Goal: Information Seeking & Learning: Learn about a topic

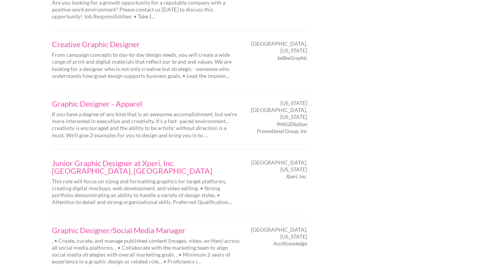
scroll to position [1126, 0]
click at [164, 225] on link "Graphic Designer/Social Media Manager" at bounding box center [146, 229] width 188 height 8
click at [122, 225] on link "Graphic Designer/Social Media Manager" at bounding box center [146, 229] width 188 height 8
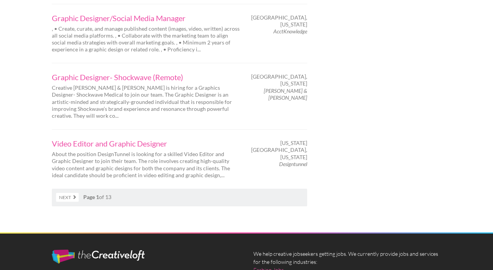
scroll to position [1332, 0]
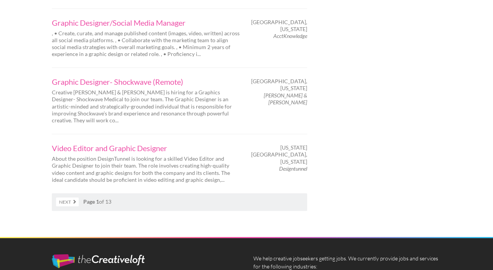
click at [74, 198] on link "Next" at bounding box center [67, 202] width 23 height 9
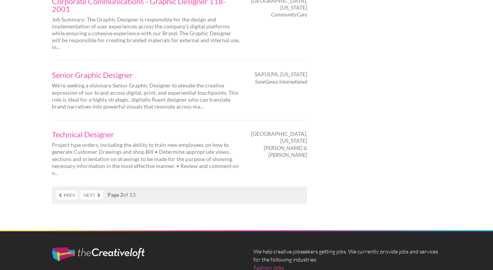
scroll to position [1343, 0]
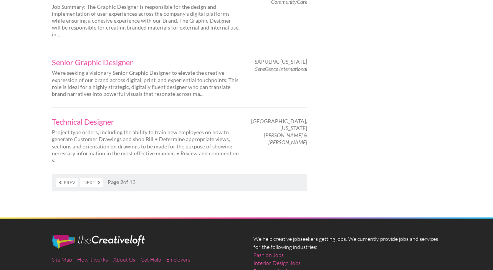
click at [98, 178] on link "Next" at bounding box center [91, 182] width 23 height 9
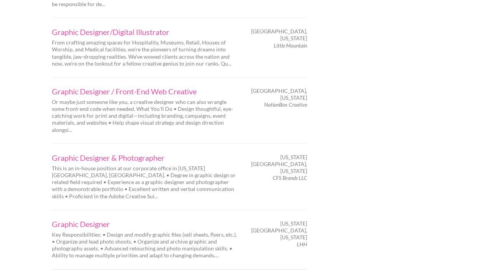
scroll to position [1272, 0]
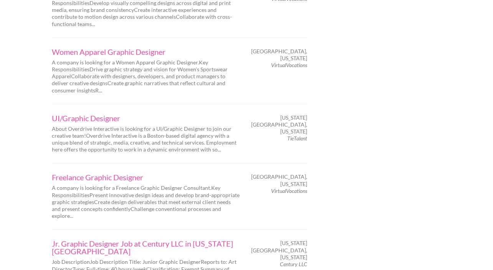
scroll to position [1236, 0]
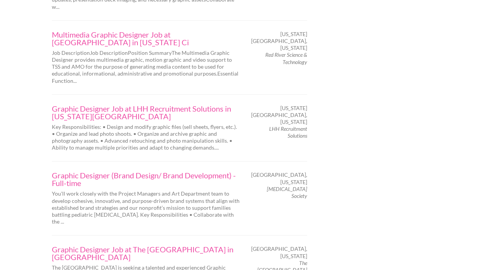
scroll to position [970, 0]
